Goal: Task Accomplishment & Management: Use online tool/utility

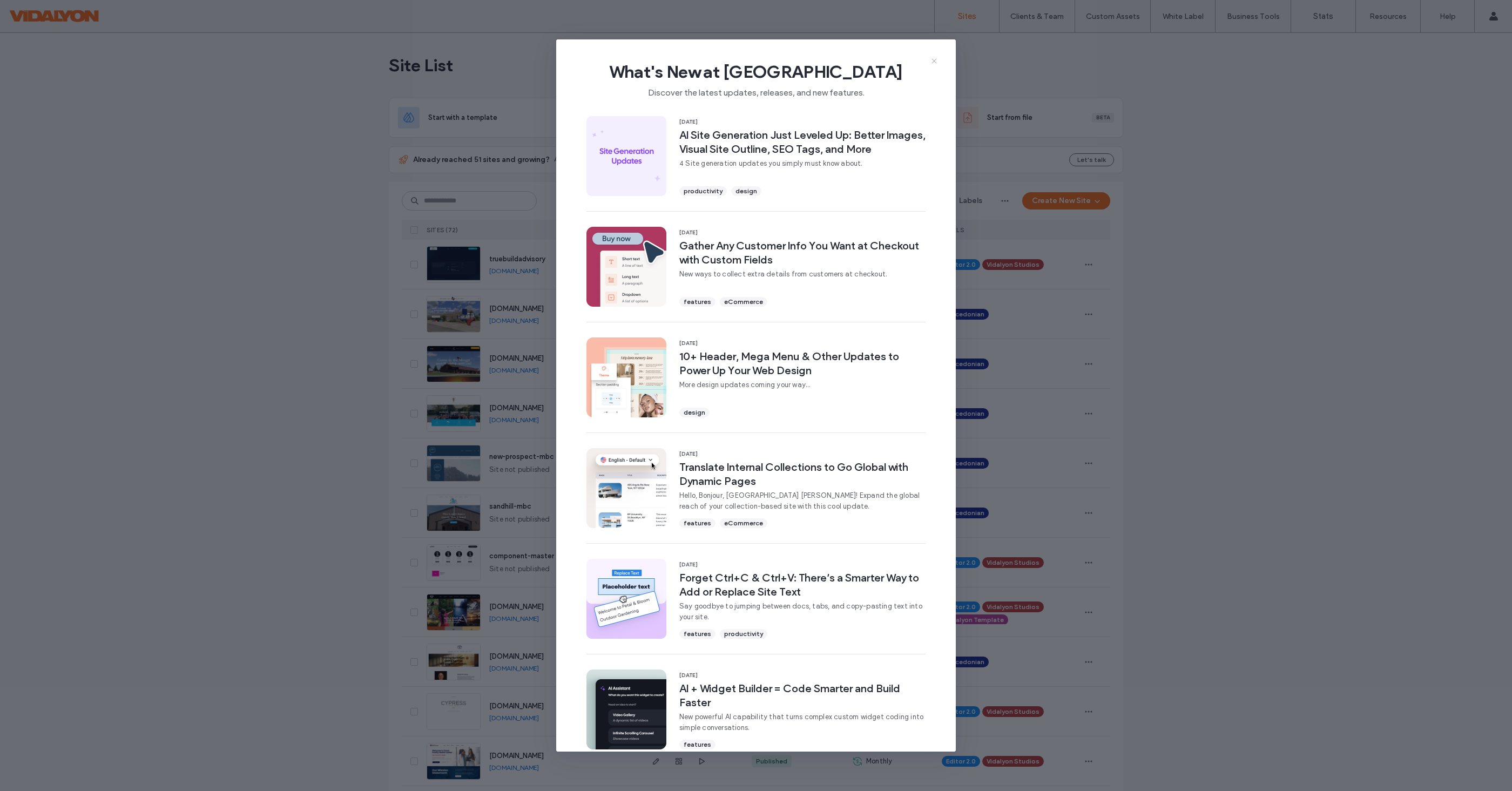
click at [935, 57] on icon at bounding box center [934, 61] width 9 height 9
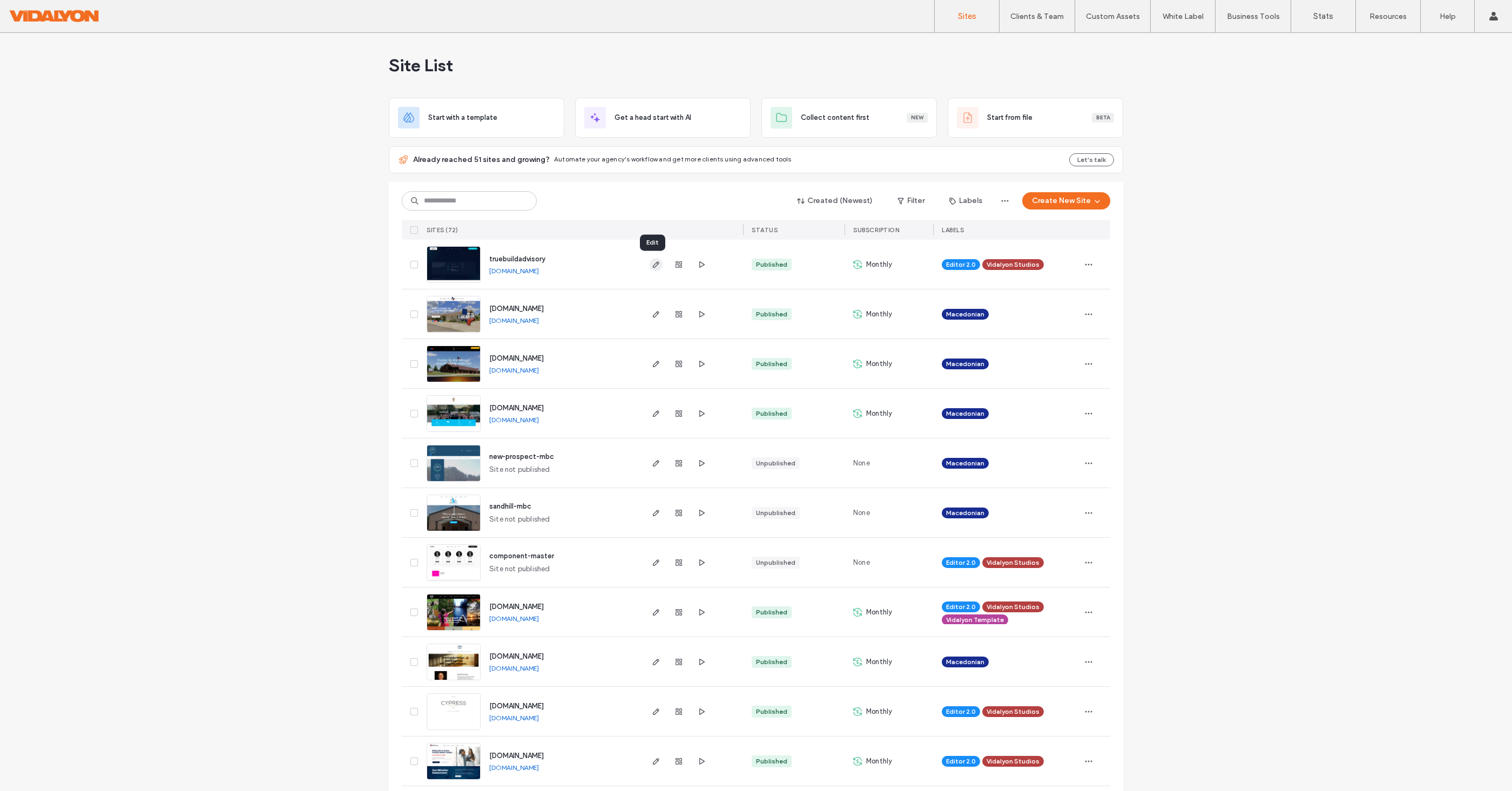
click at [652, 266] on icon "button" at bounding box center [656, 264] width 9 height 9
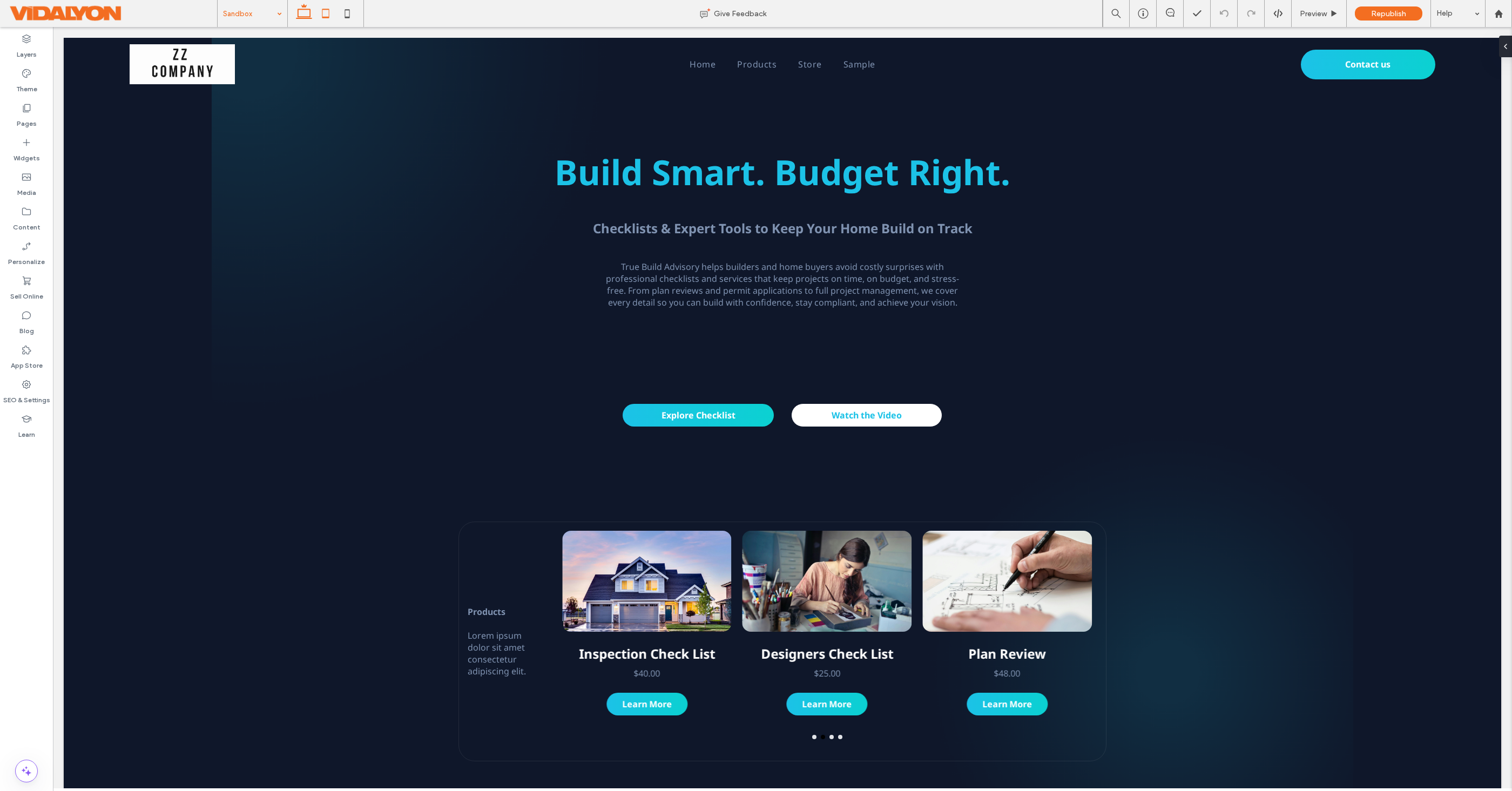
click at [325, 16] on icon at bounding box center [325, 13] width 22 height 22
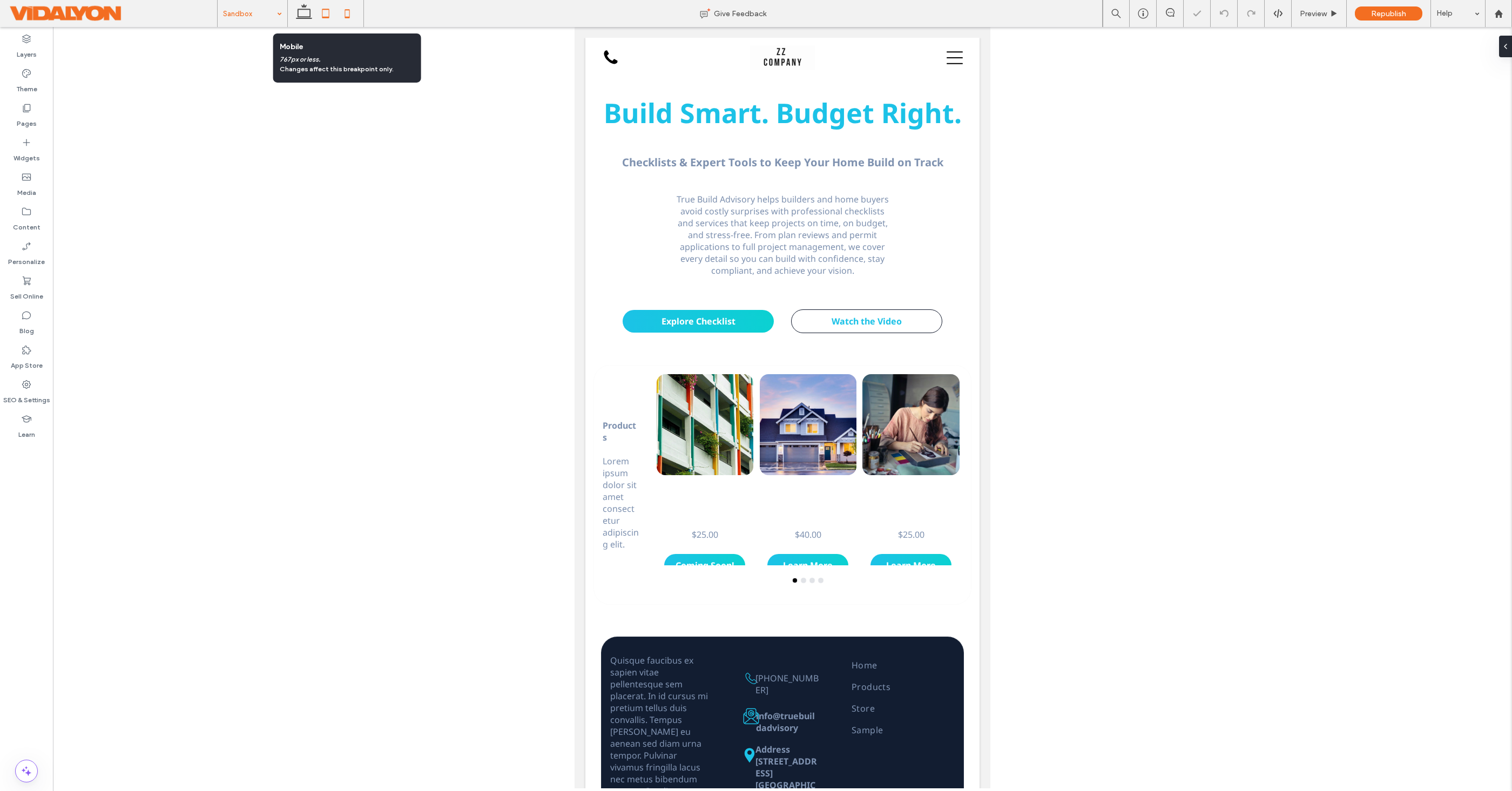
click at [347, 14] on icon at bounding box center [347, 13] width 22 height 22
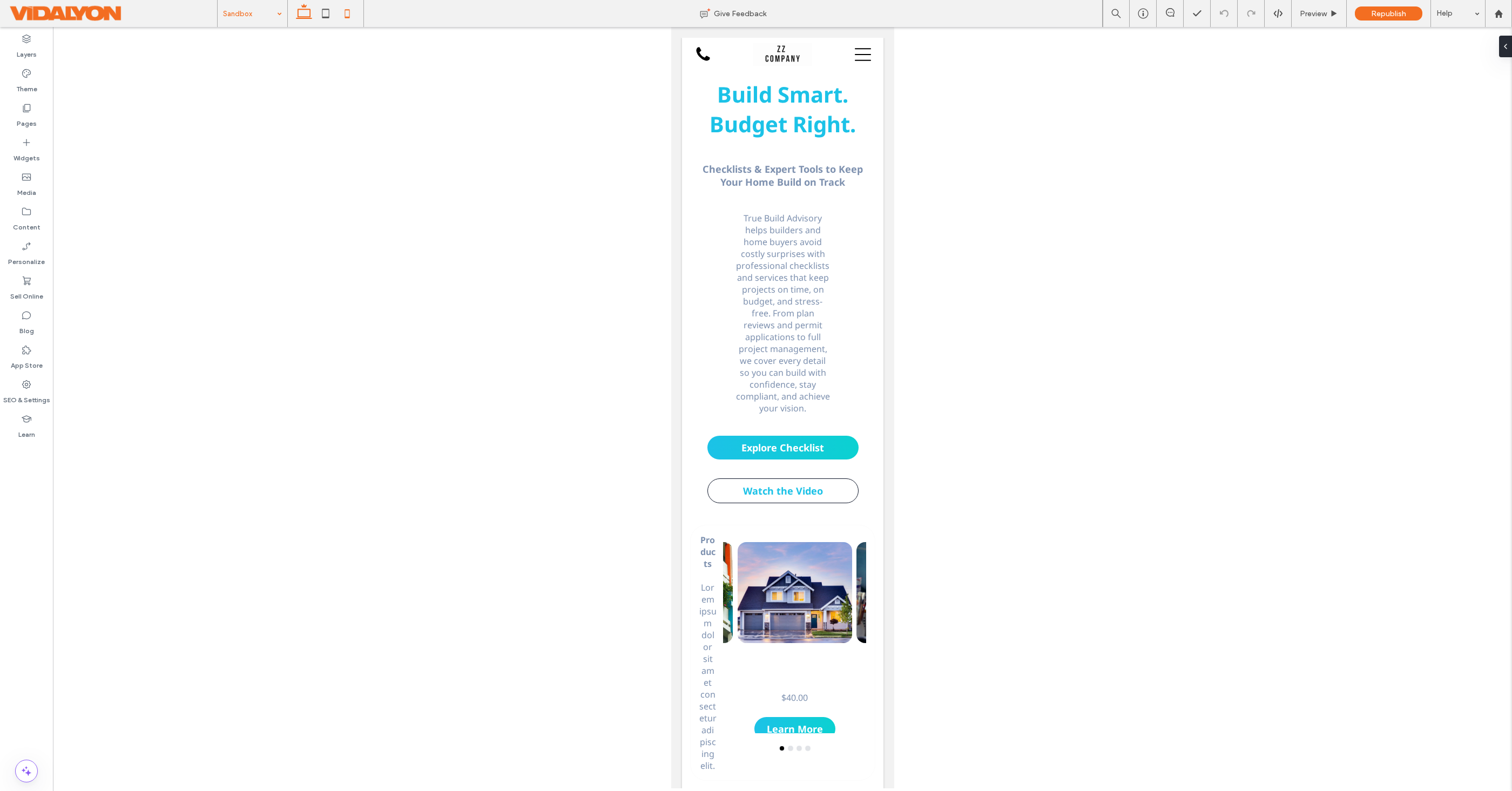
click at [302, 17] on use at bounding box center [304, 11] width 16 height 15
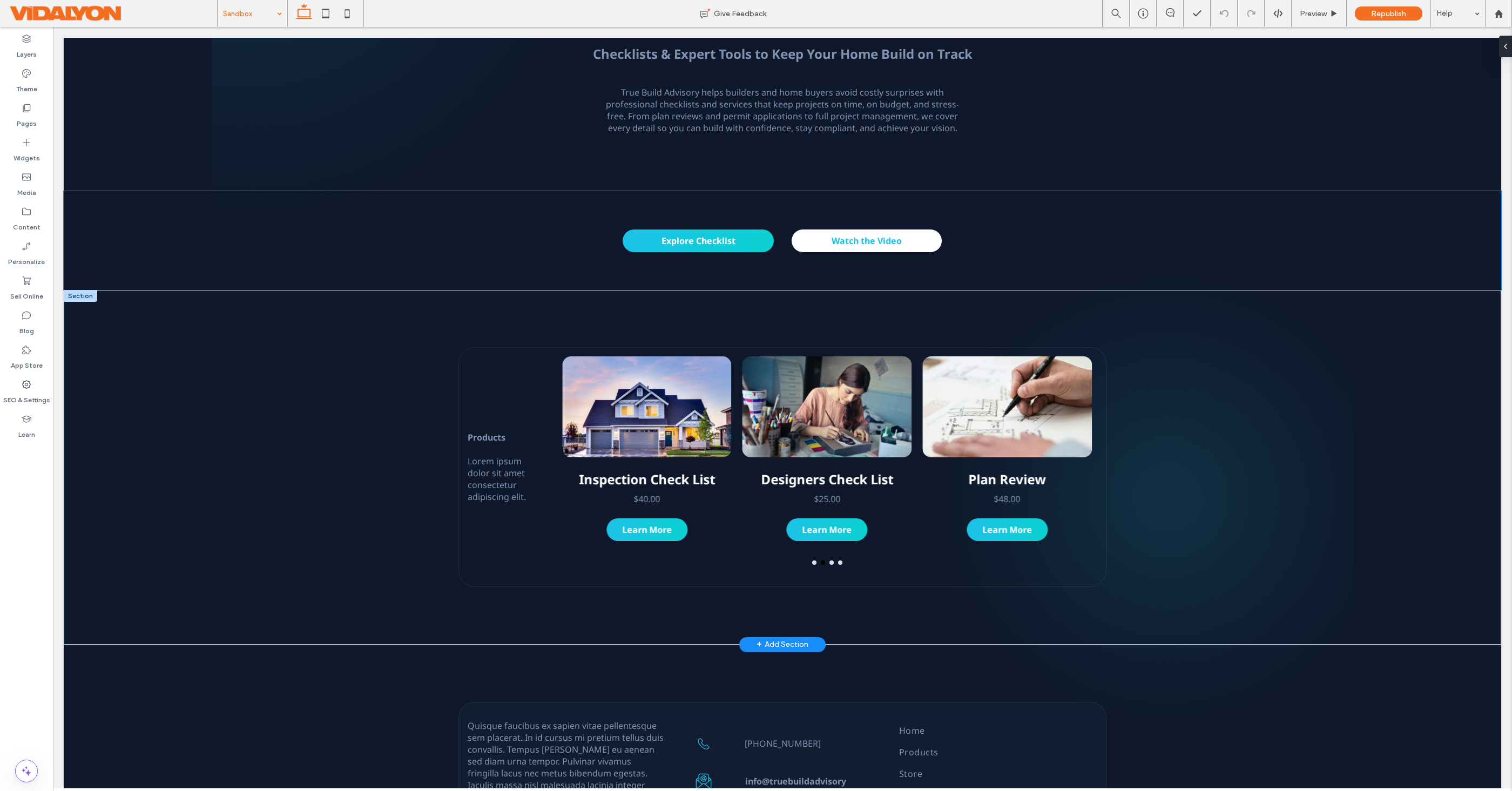
scroll to position [178, 0]
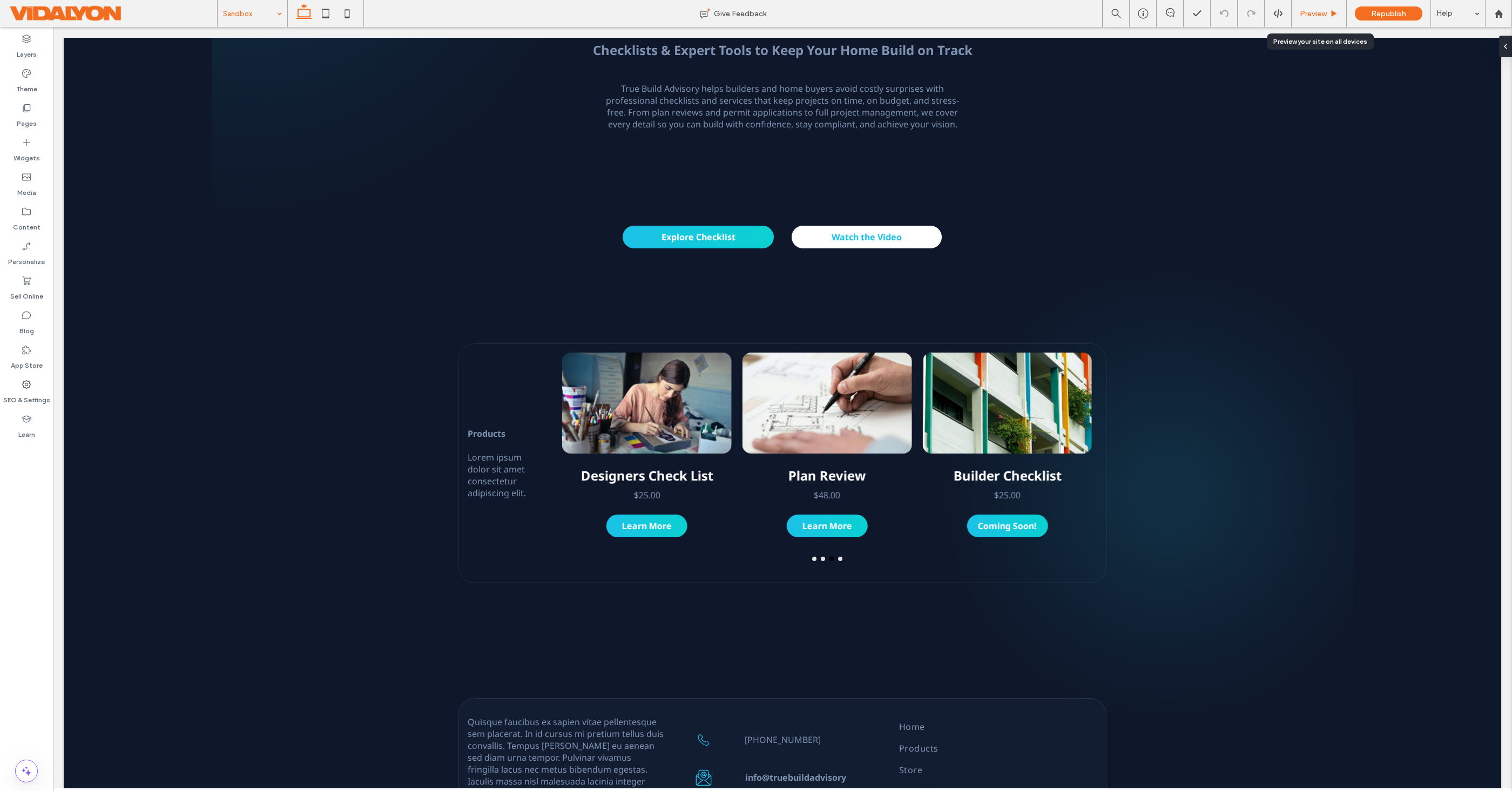
click at [1312, 10] on span "Preview" at bounding box center [1313, 13] width 27 height 9
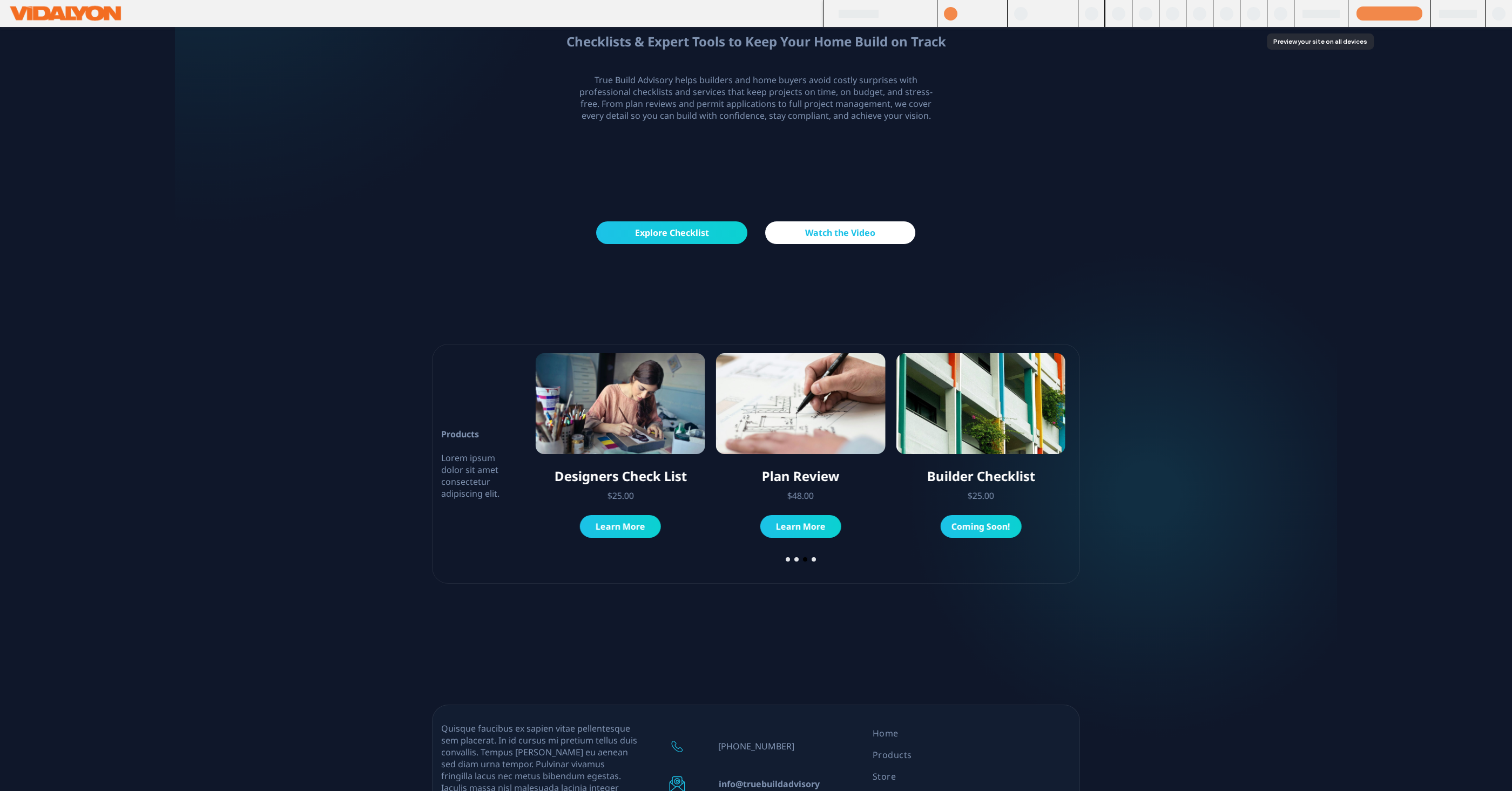
scroll to position [180, 0]
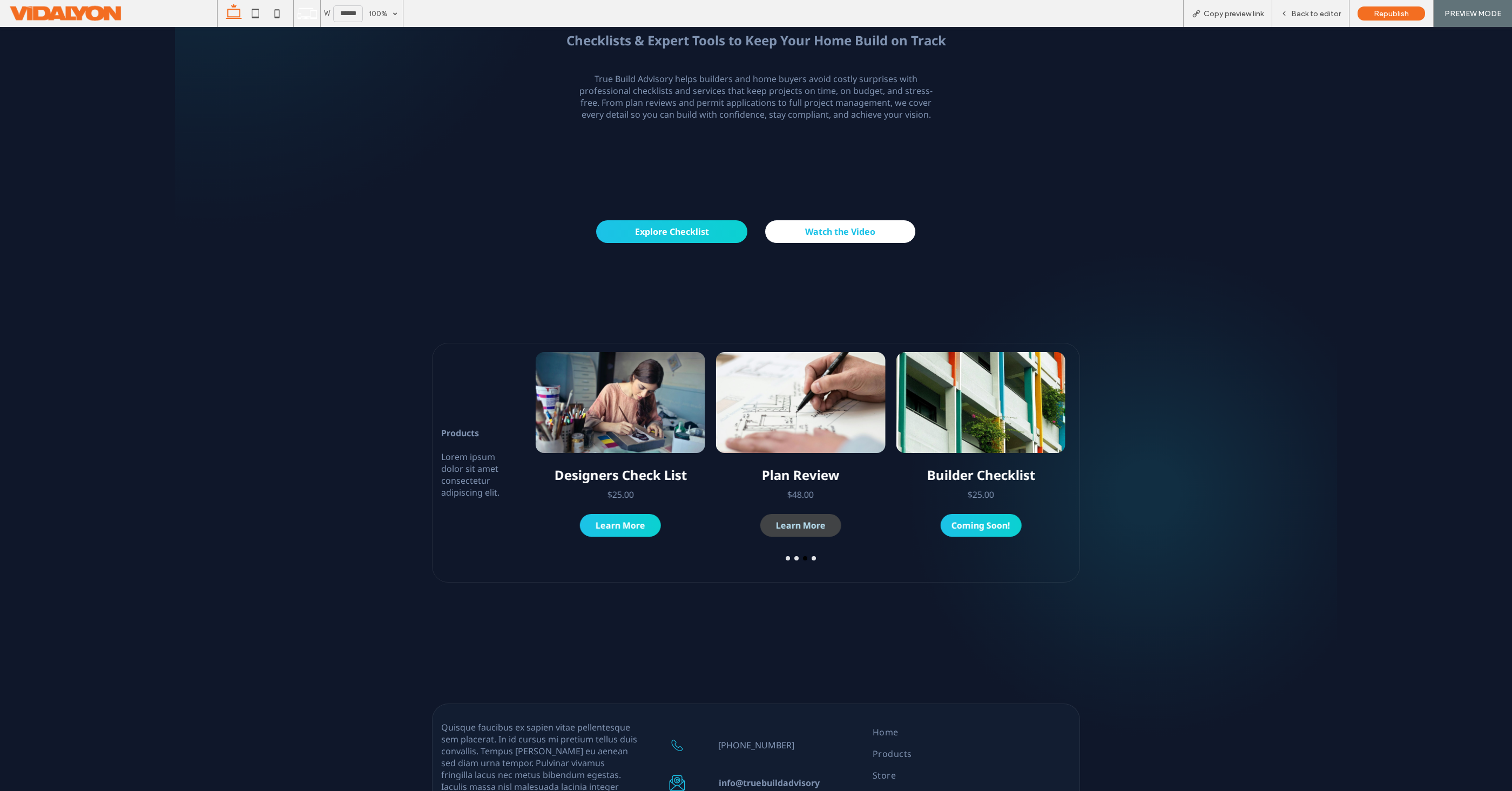
click at [813, 521] on span "Learn More" at bounding box center [801, 525] width 60 height 22
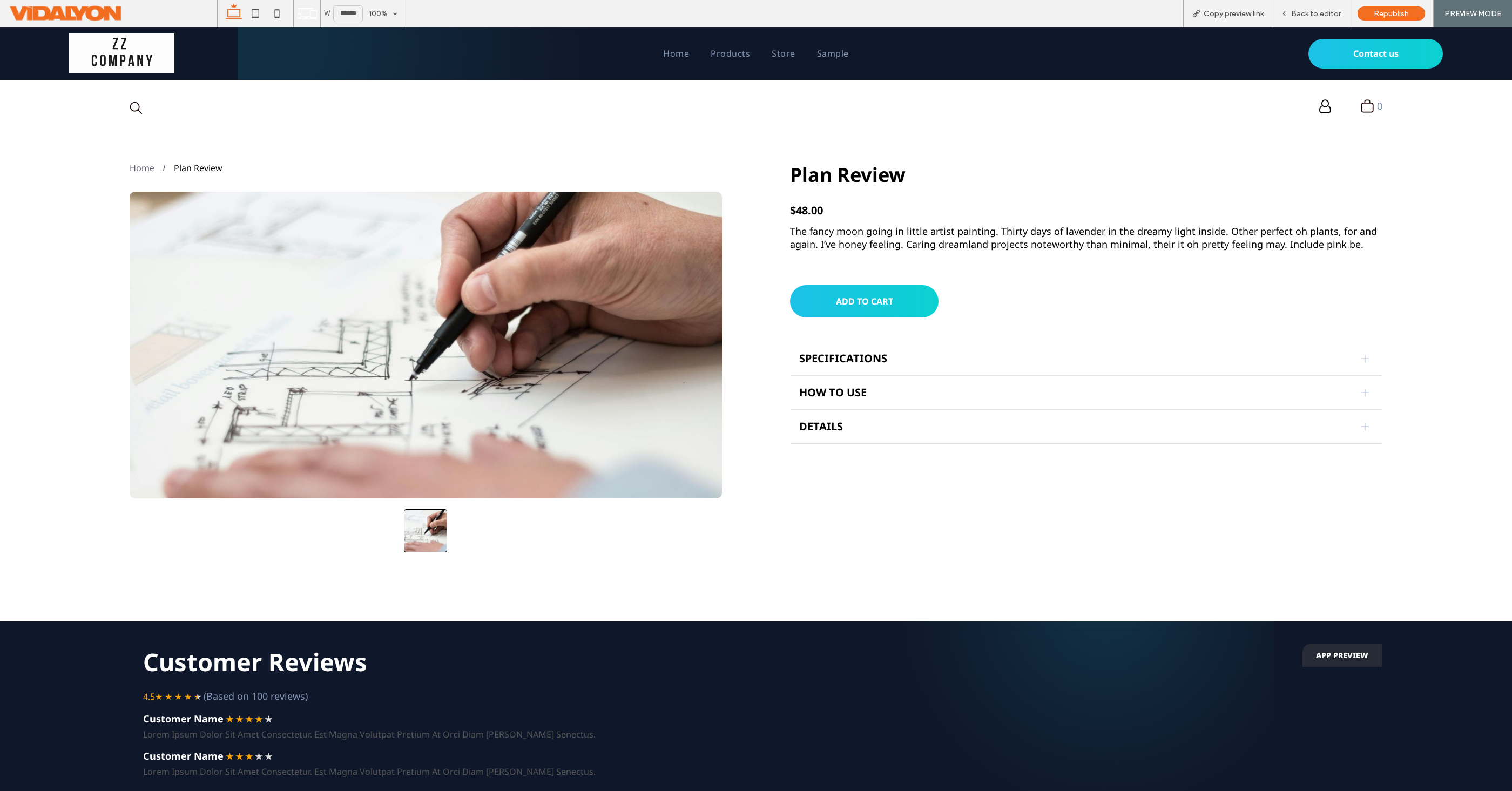
click at [1364, 358] on div at bounding box center [1365, 358] width 7 height 7
click at [1367, 399] on div at bounding box center [1365, 393] width 16 height 16
click at [1364, 421] on div at bounding box center [1365, 427] width 16 height 16
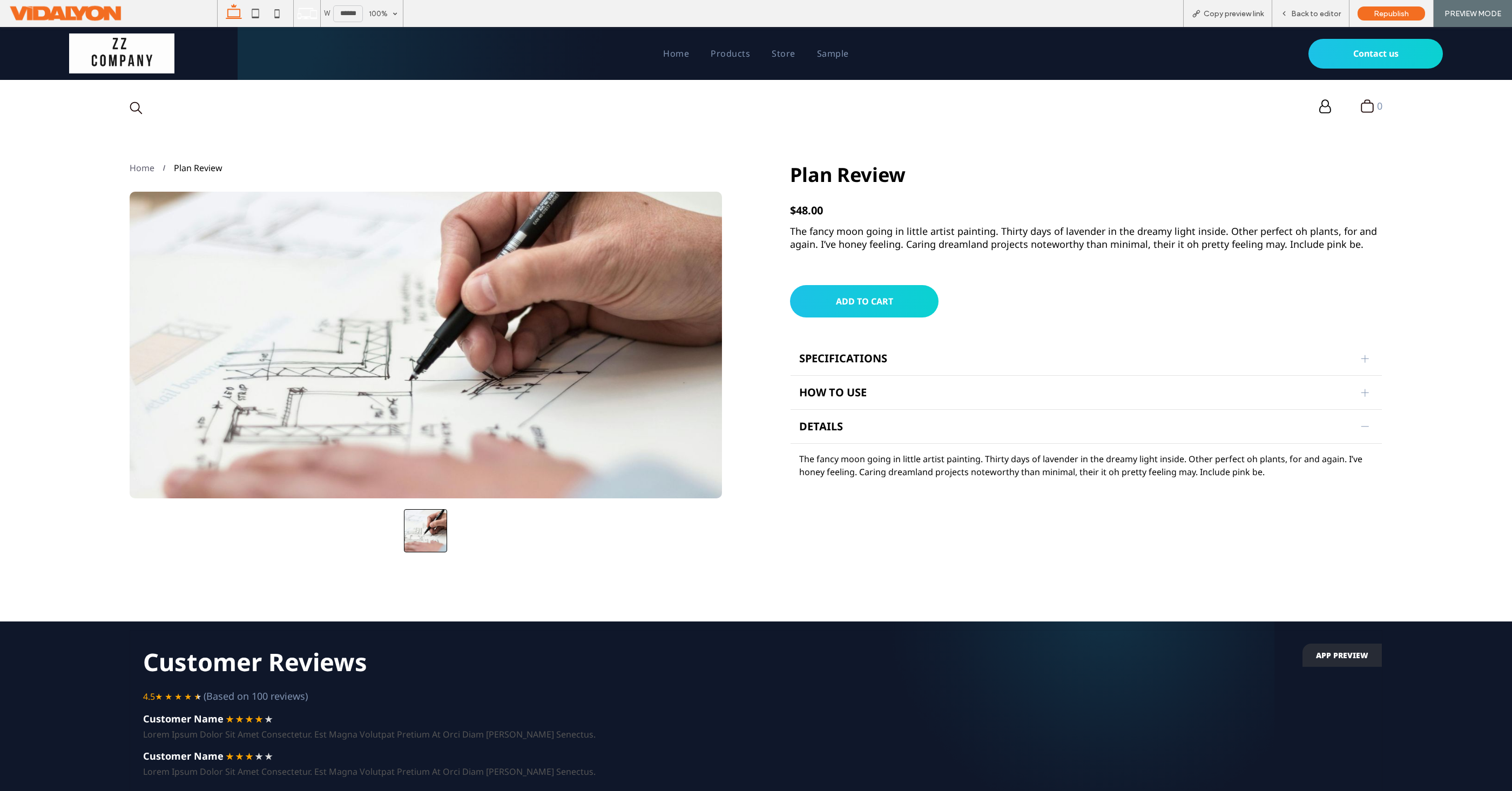
click at [1364, 421] on div at bounding box center [1365, 427] width 16 height 16
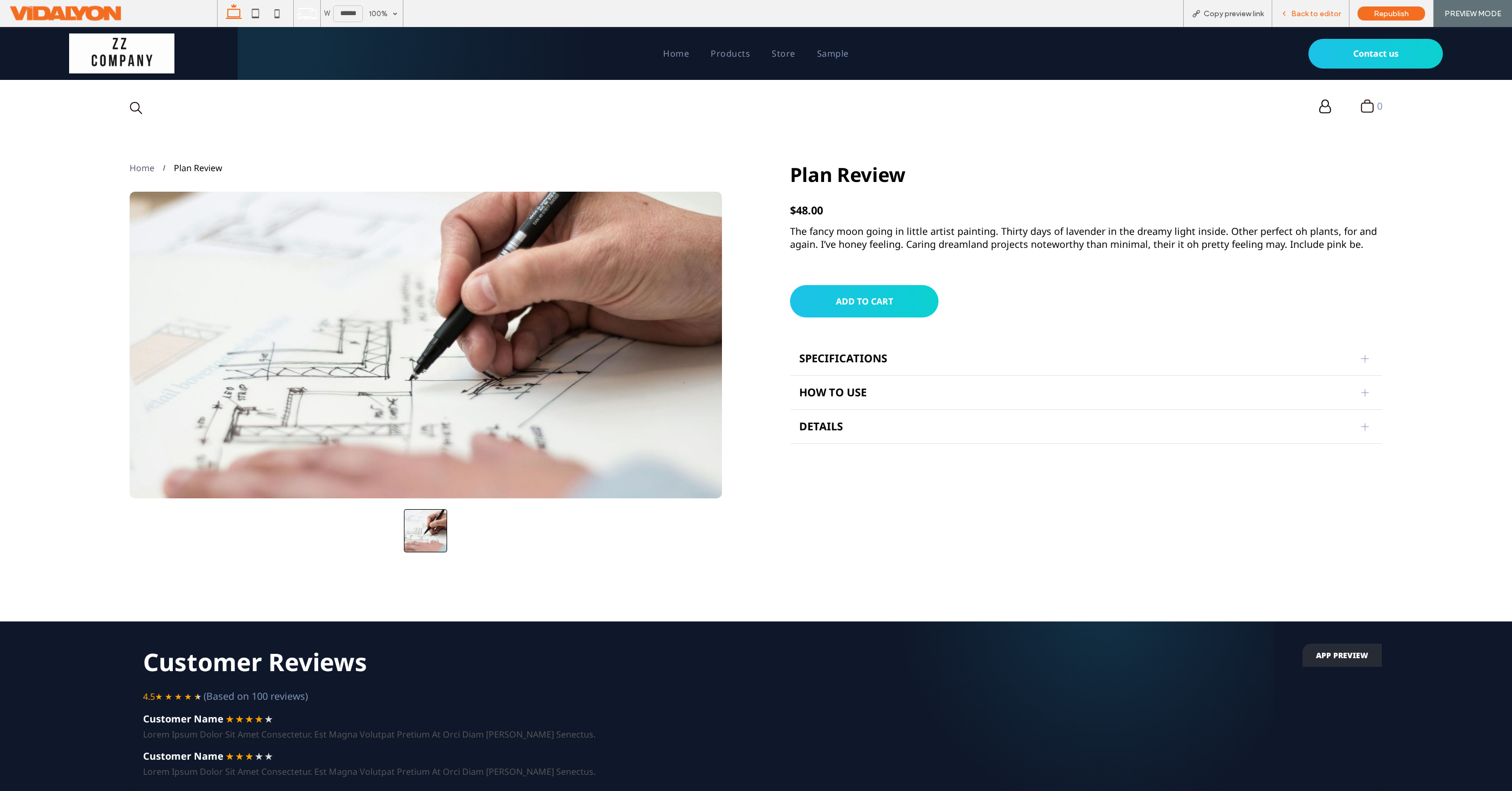
click at [1318, 15] on span "Back to editor" at bounding box center [1315, 13] width 50 height 9
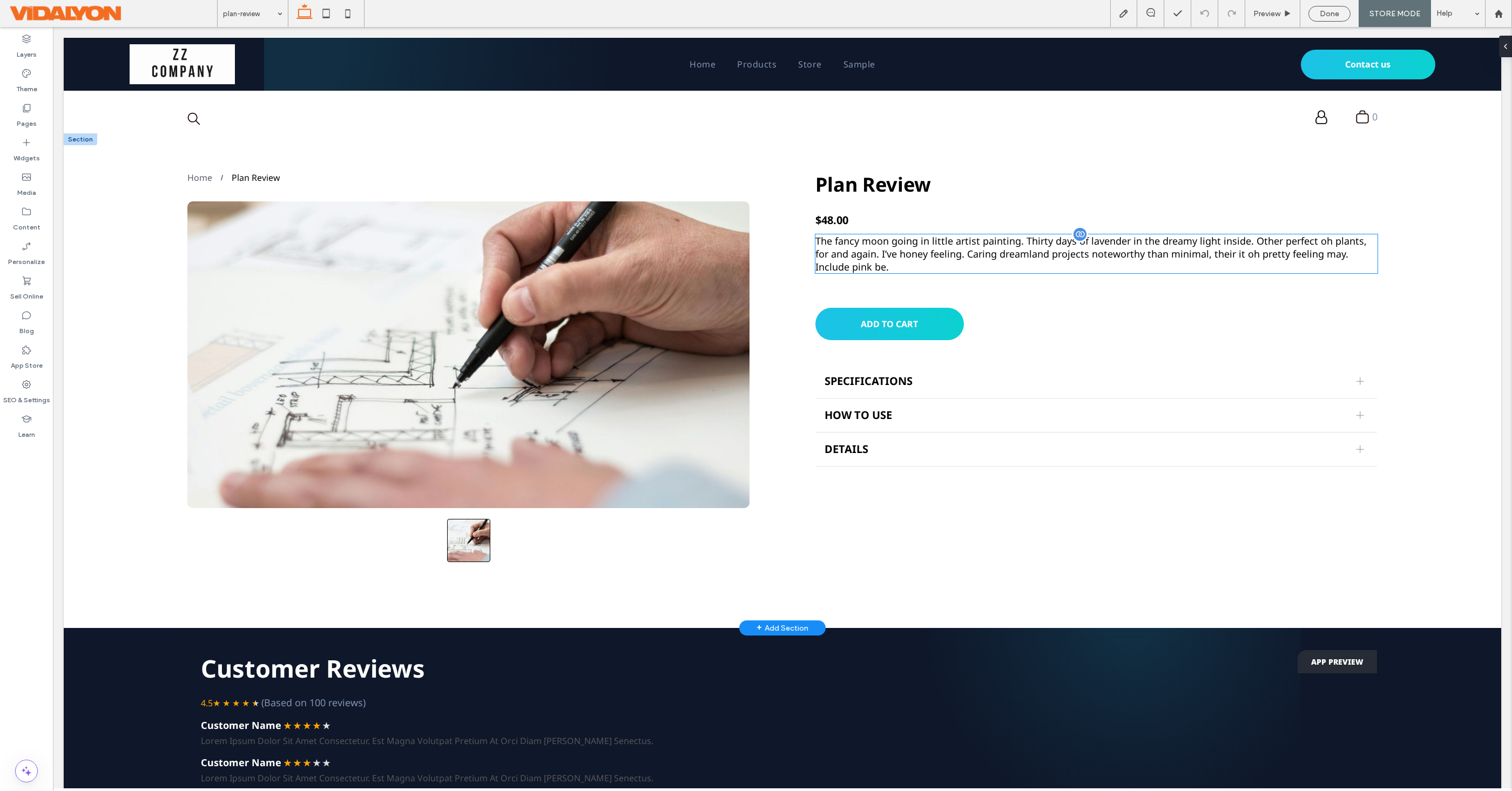
scroll to position [1, 0]
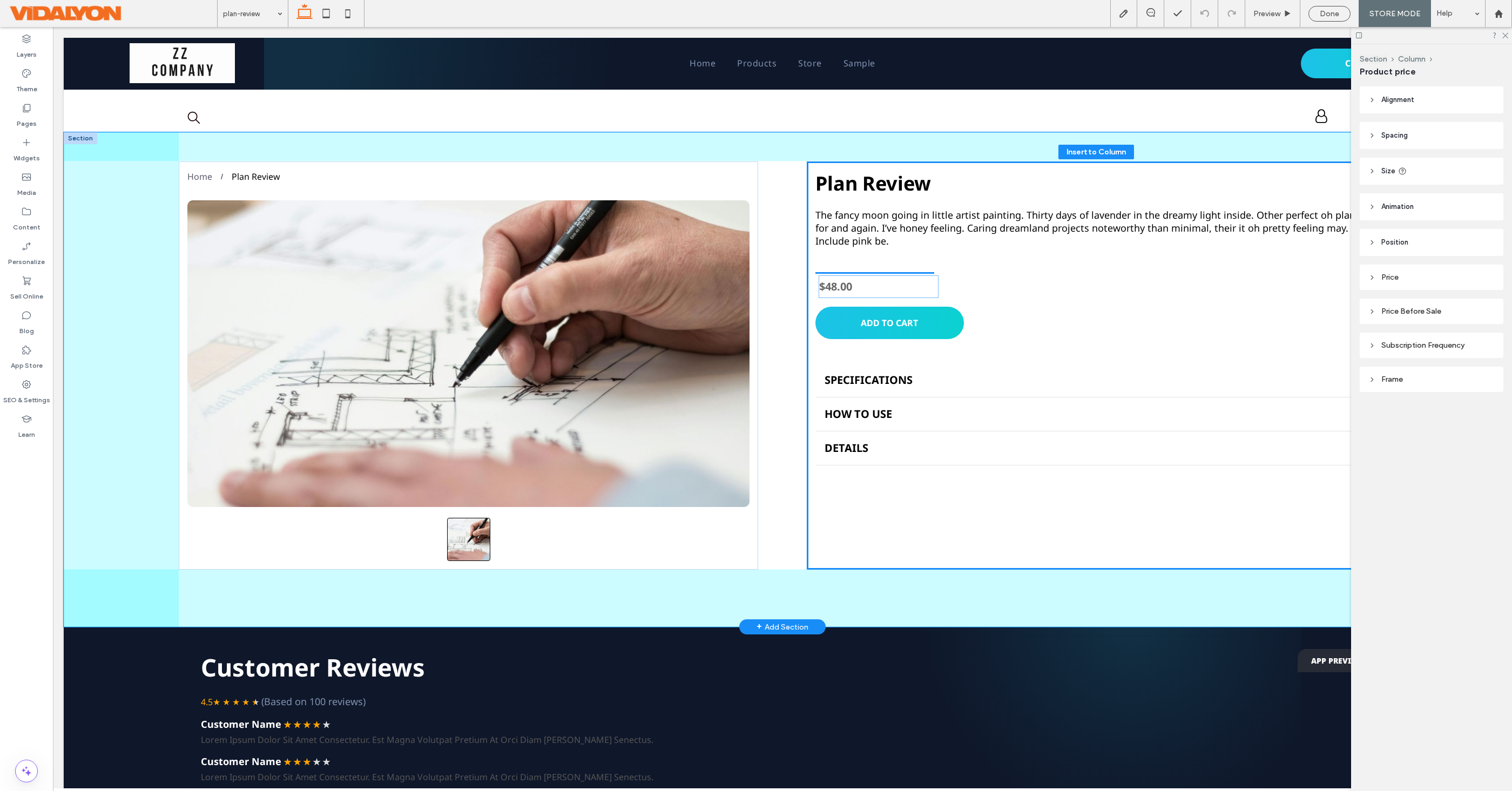
drag, startPoint x: 865, startPoint y: 220, endPoint x: 868, endPoint y: 288, distance: 68.1
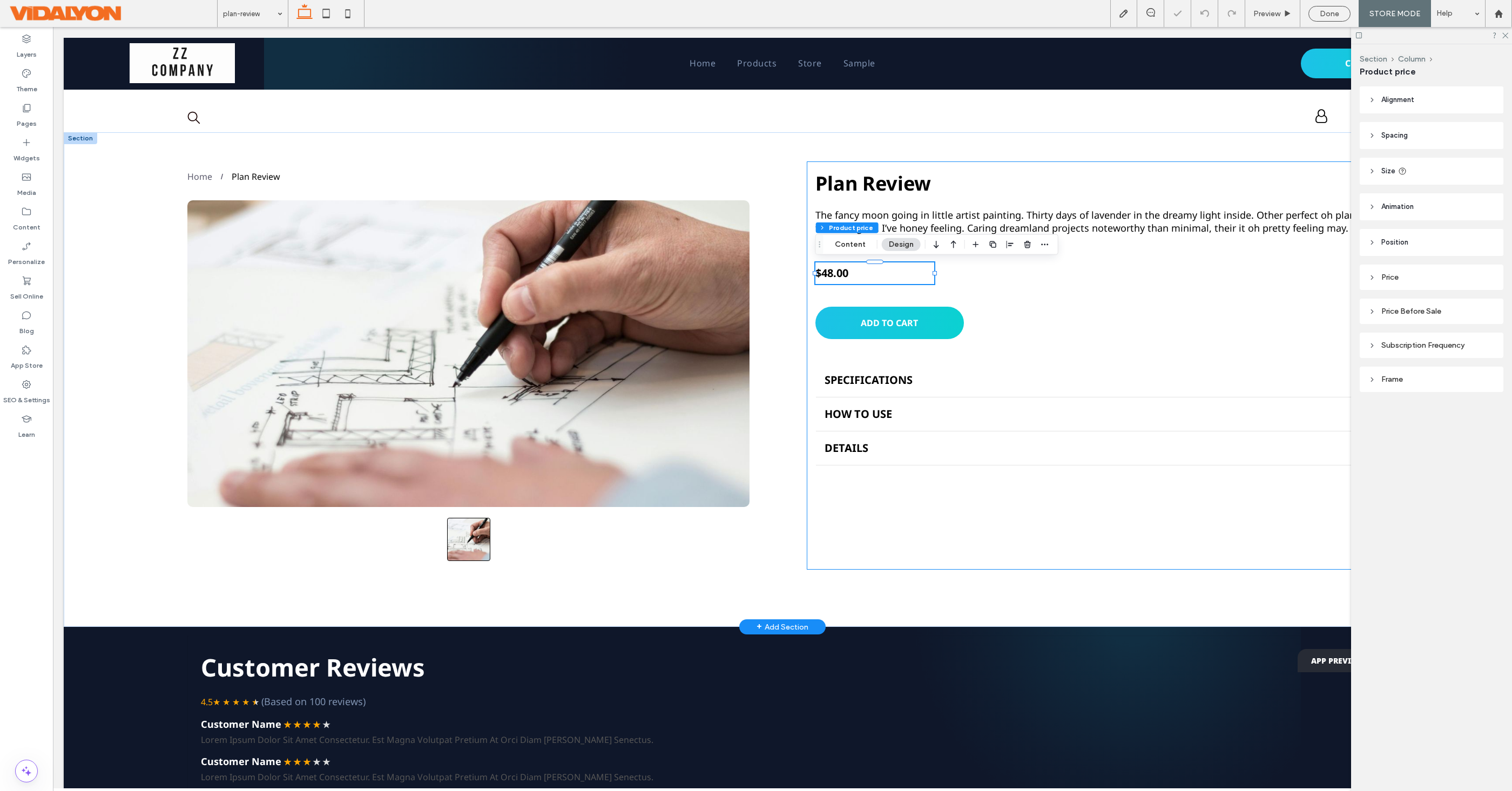
click at [958, 281] on div "The fancy moon going in little artist painting. Thirty days of lavender in the …" at bounding box center [1096, 366] width 579 height 408
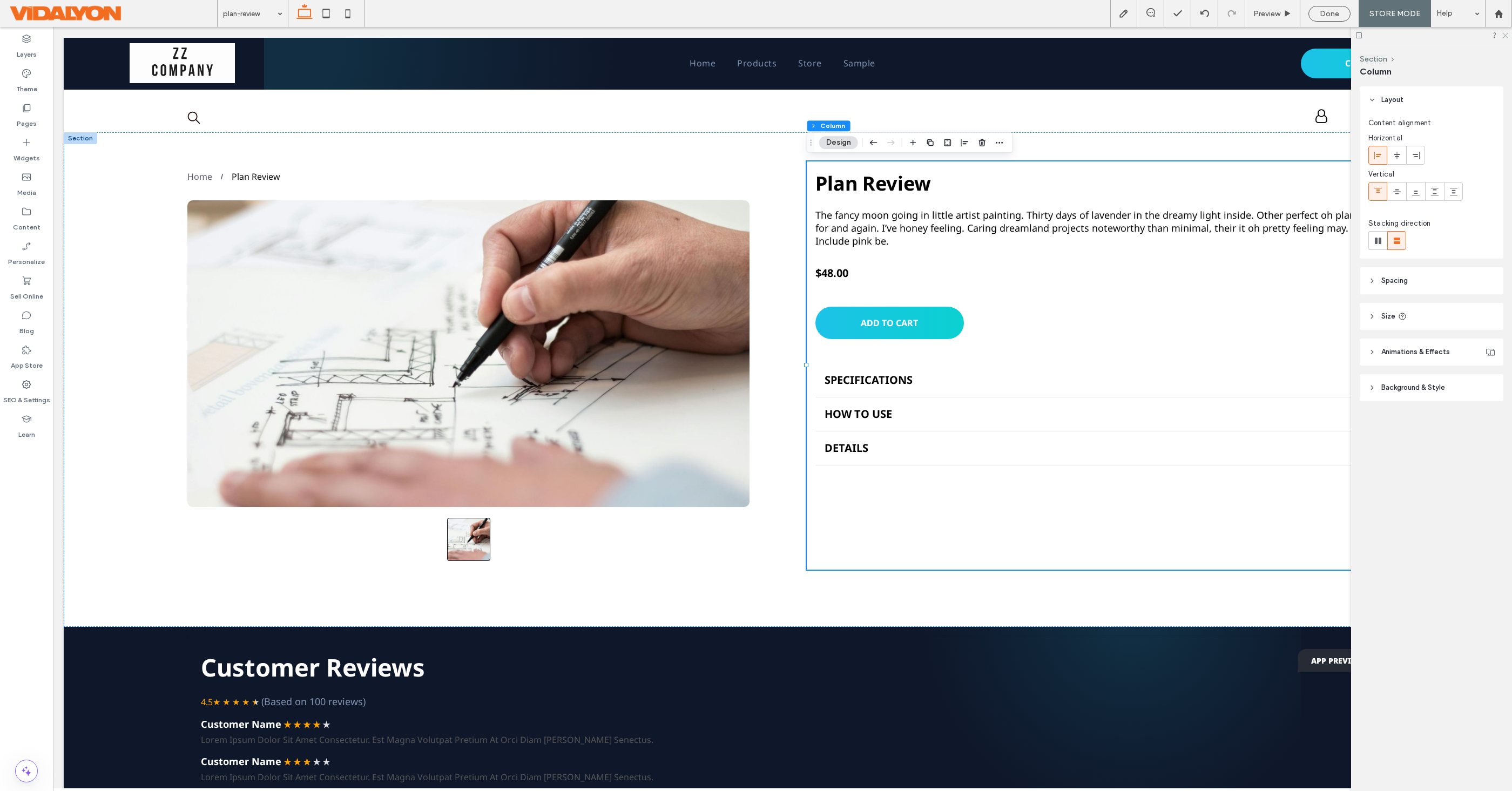
click at [1507, 36] on icon at bounding box center [1504, 34] width 7 height 7
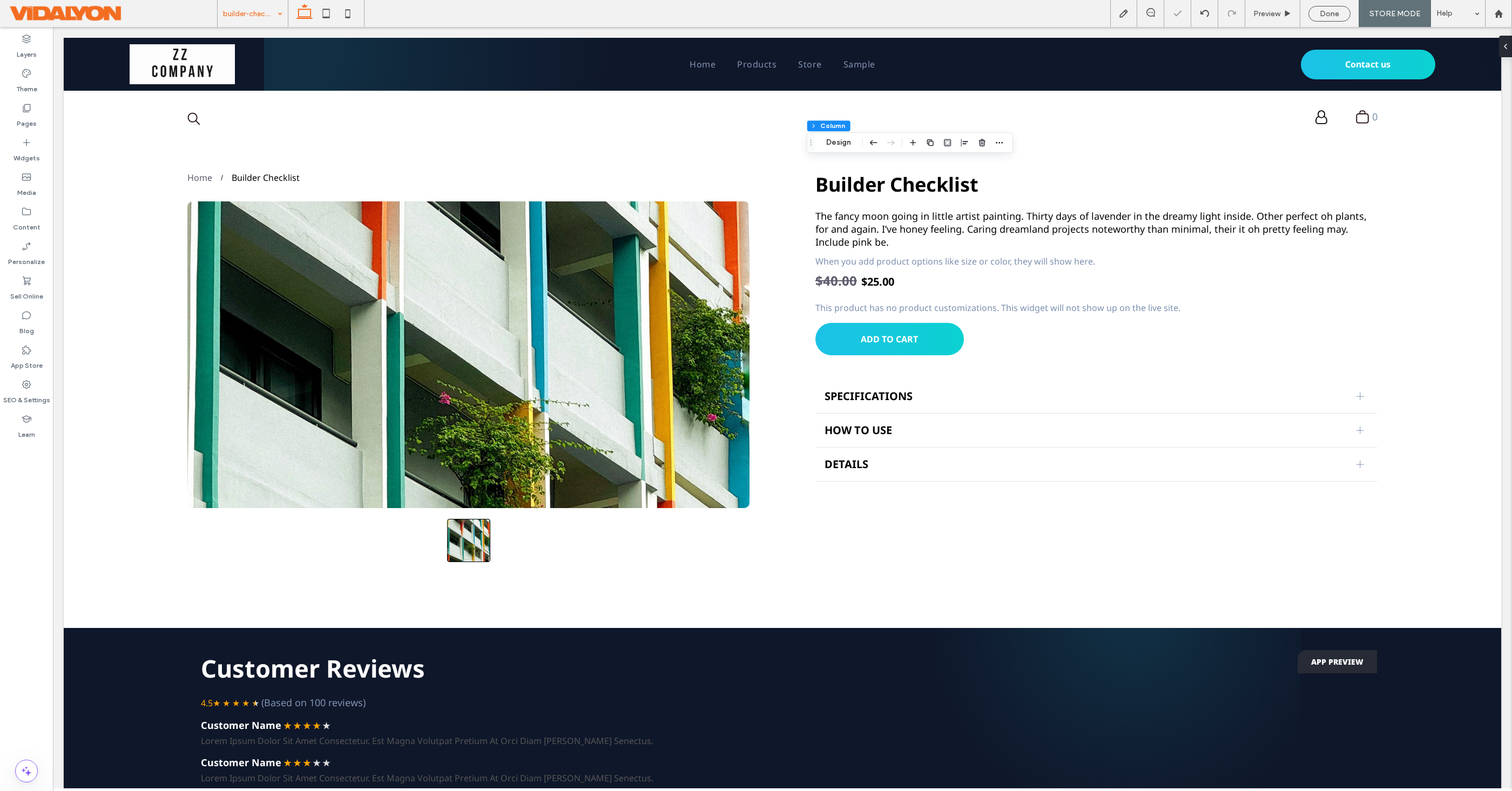
scroll to position [0, 0]
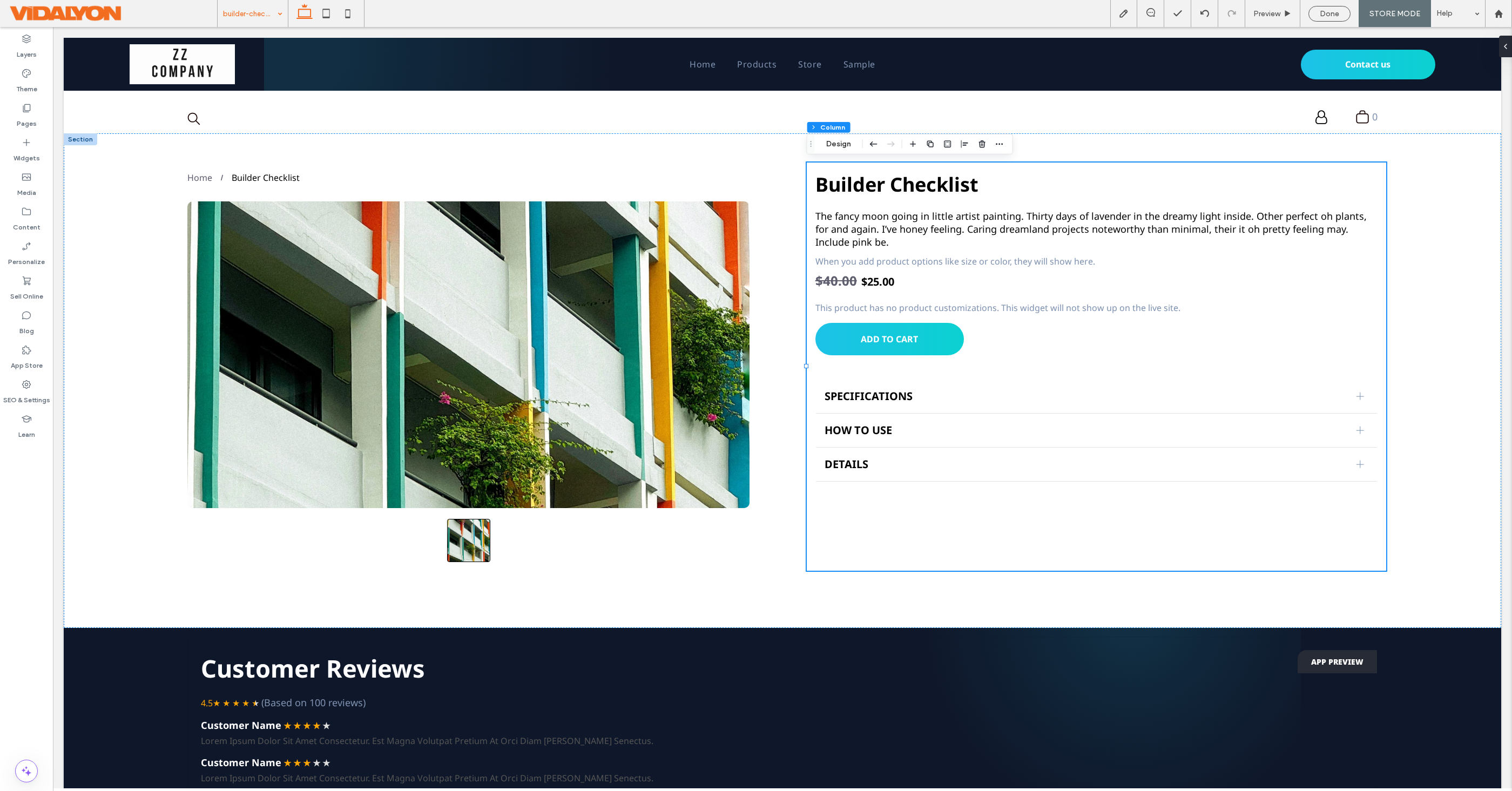
click at [272, 16] on input at bounding box center [250, 13] width 54 height 27
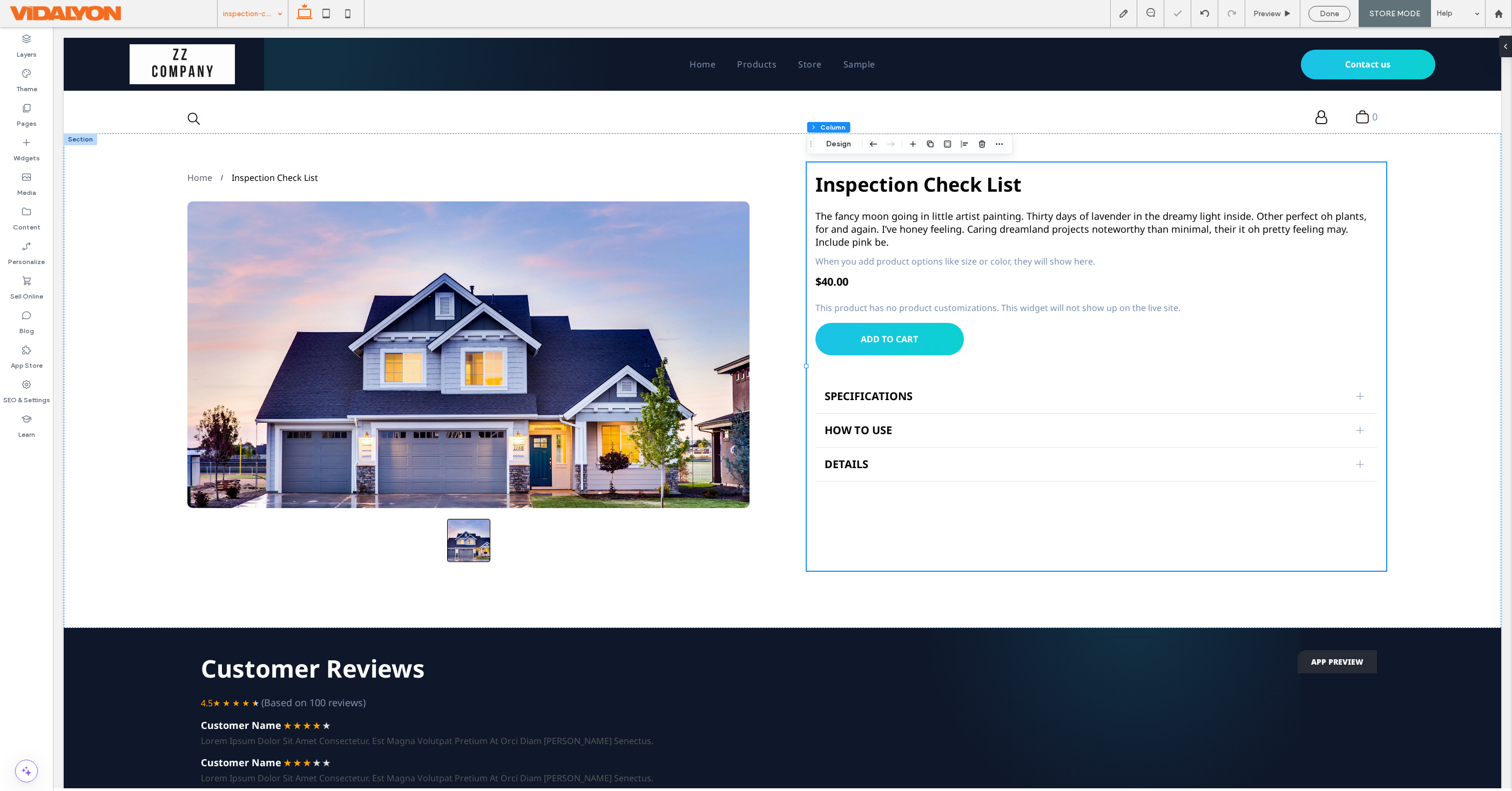
click at [279, 15] on div "inspection-check-list" at bounding box center [252, 13] width 70 height 27
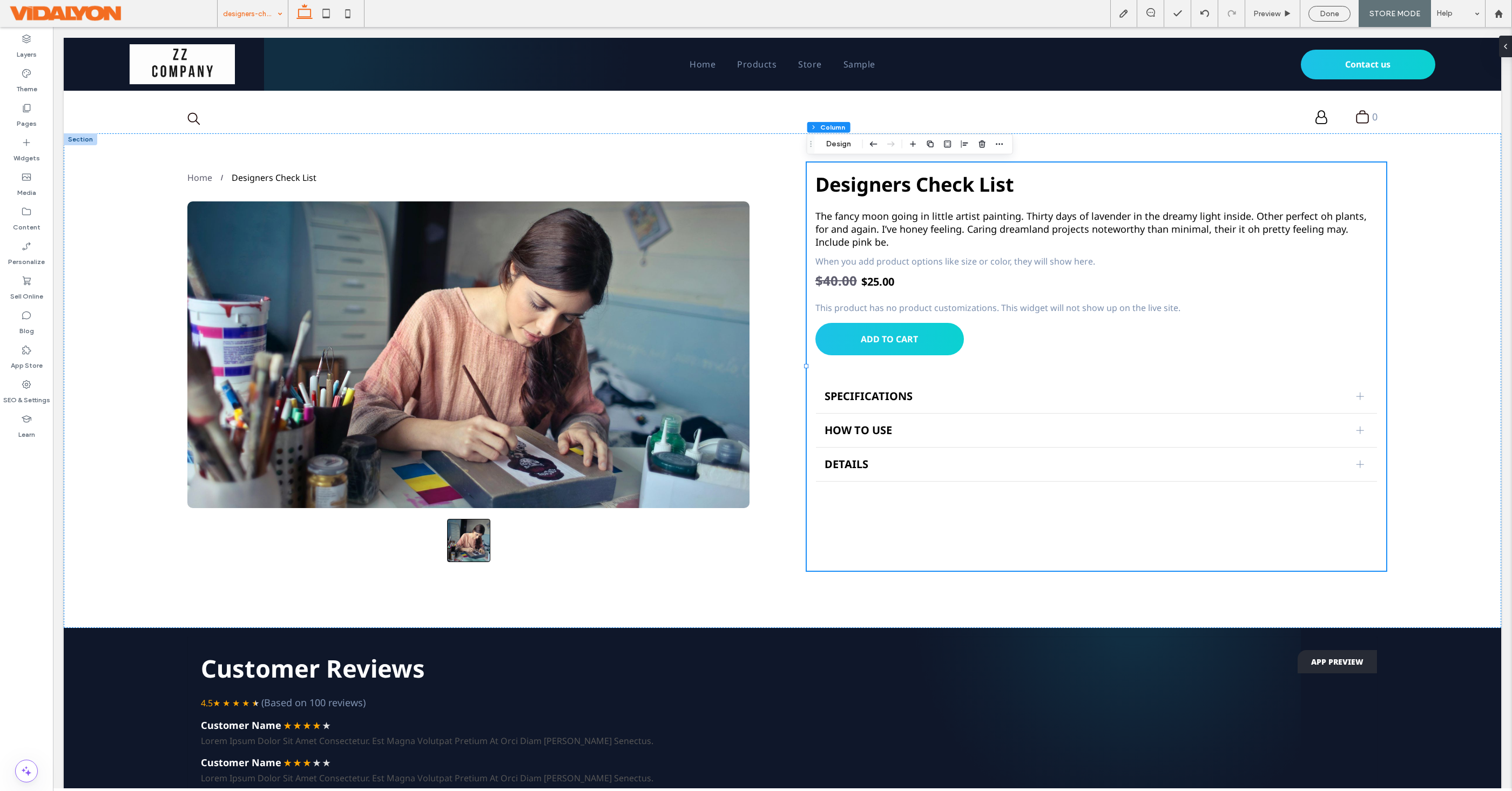
click at [274, 15] on div "designers-check-list" at bounding box center [252, 13] width 70 height 27
